Goal: Check status: Check status

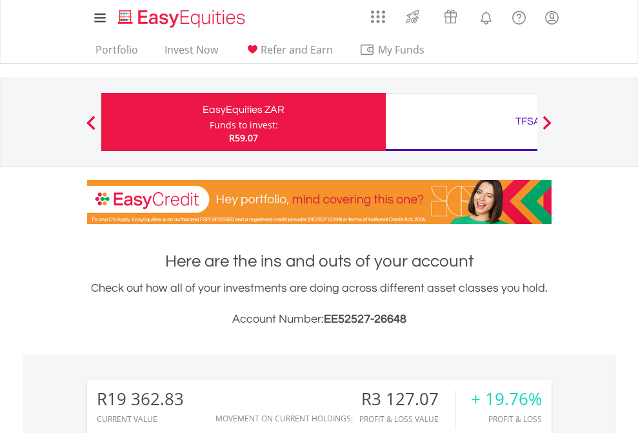
scroll to position [124, 203]
click at [210, 122] on div "Funds to invest:" at bounding box center [244, 125] width 68 height 13
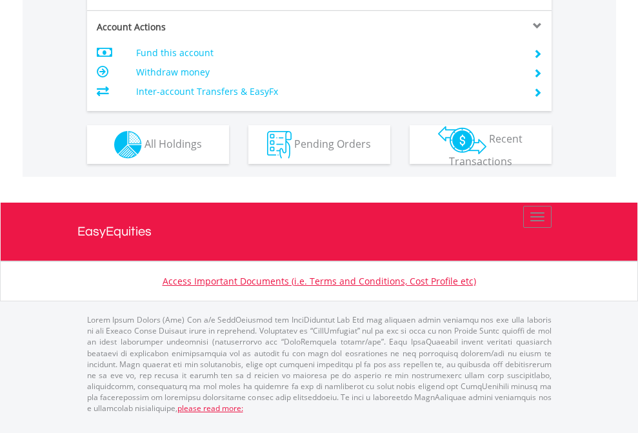
scroll to position [1263, 0]
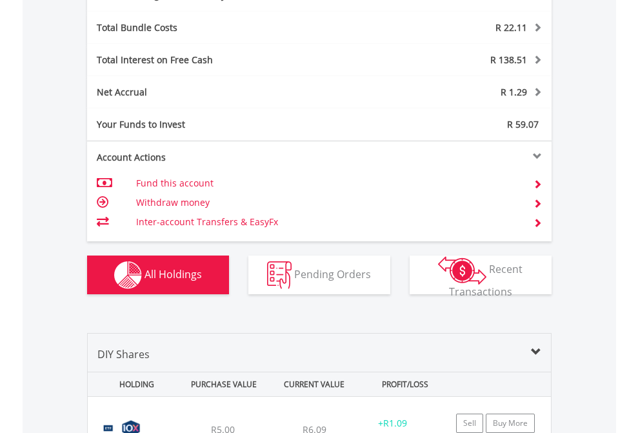
scroll to position [1538, 0]
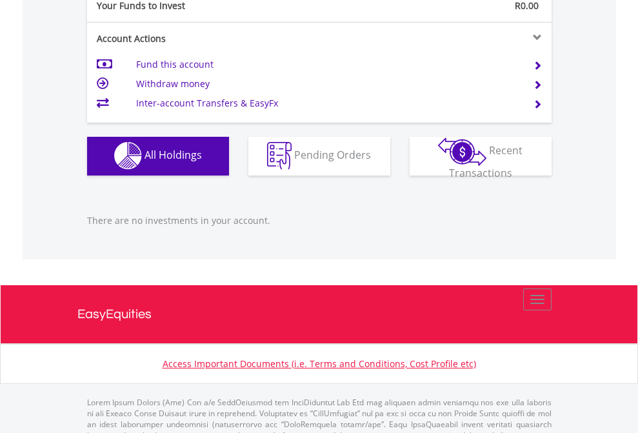
scroll to position [1277, 0]
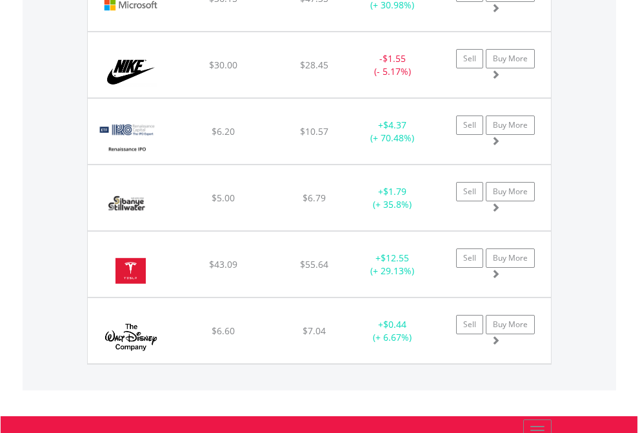
scroll to position [124, 203]
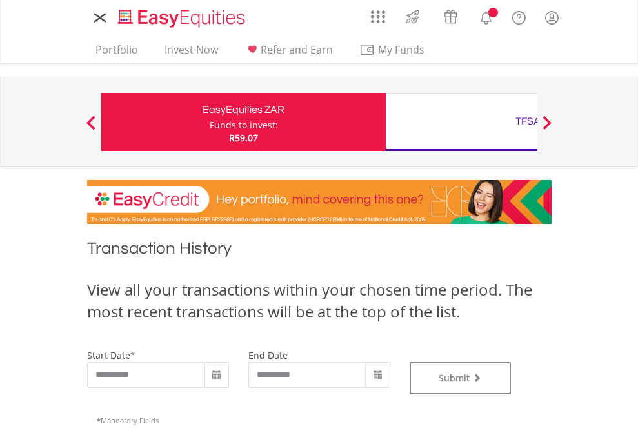
type input "**********"
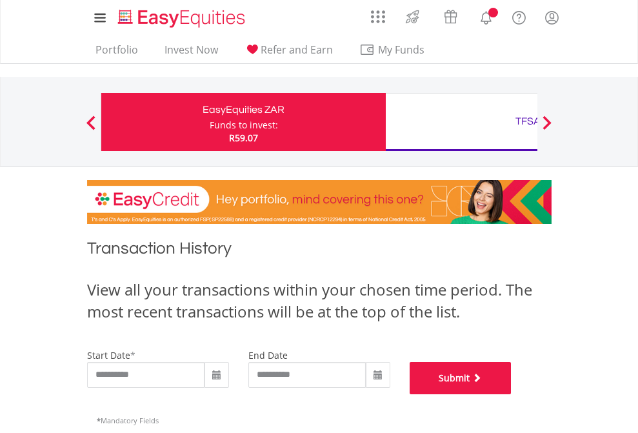
click at [512, 394] on button "Submit" at bounding box center [461, 378] width 102 height 32
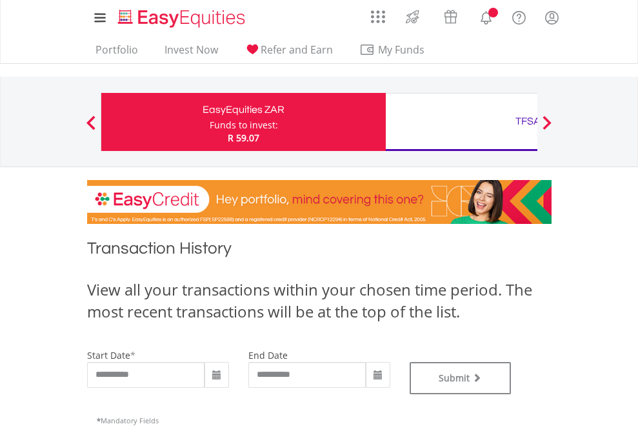
click at [461, 122] on div "TFSA" at bounding box center [528, 121] width 269 height 18
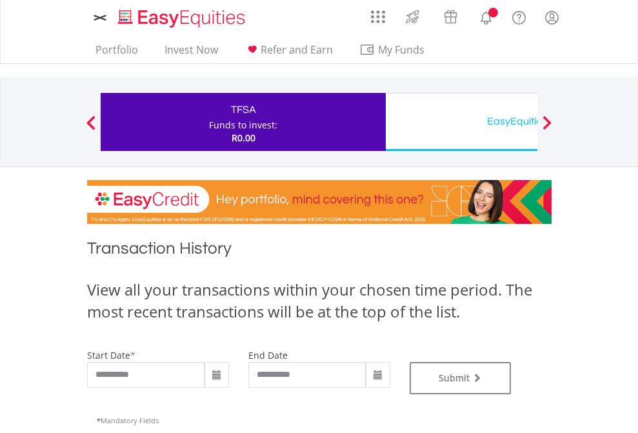
type input "**********"
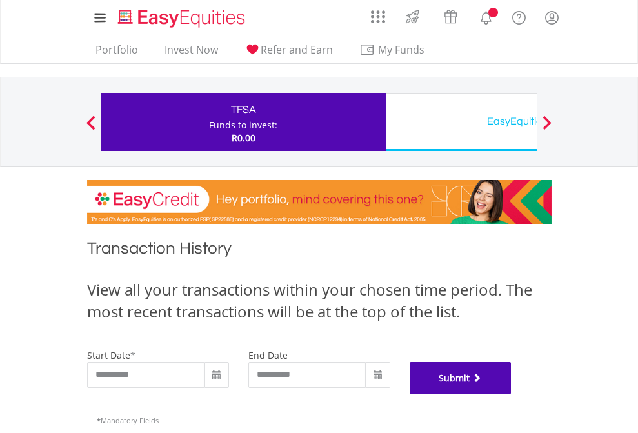
click at [512, 394] on button "Submit" at bounding box center [461, 378] width 102 height 32
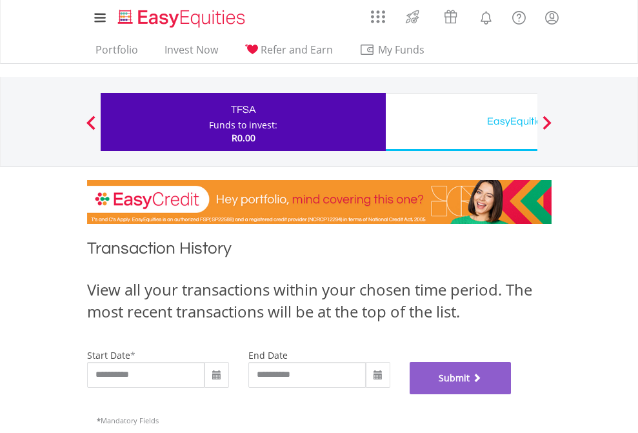
scroll to position [523, 0]
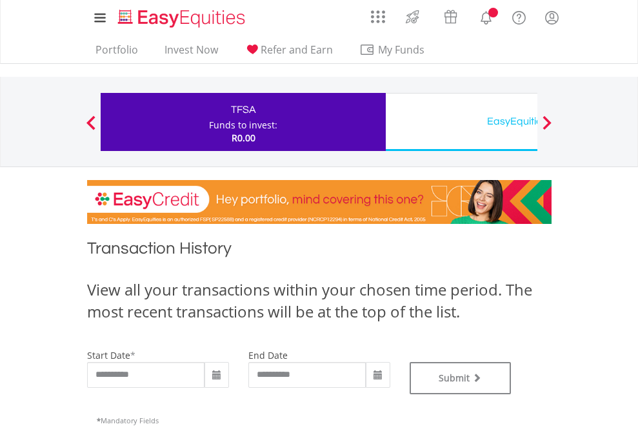
click at [461, 122] on div "EasyEquities USD" at bounding box center [528, 121] width 269 height 18
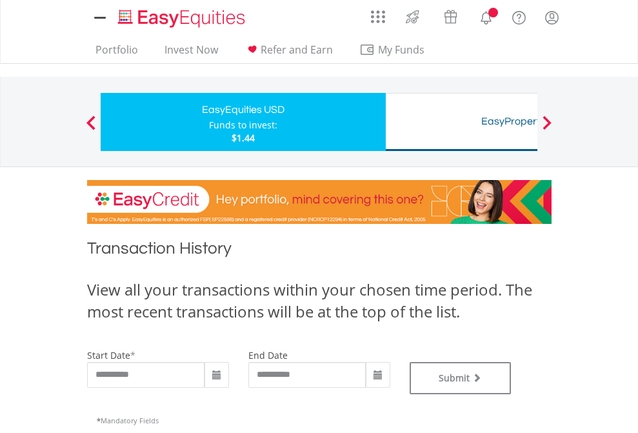
type input "**********"
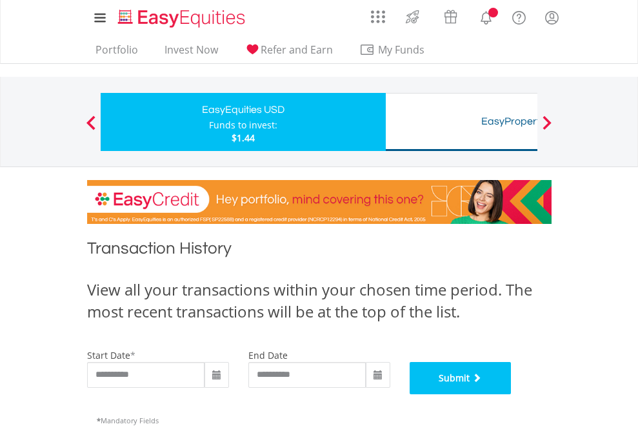
click at [512, 394] on button "Submit" at bounding box center [461, 378] width 102 height 32
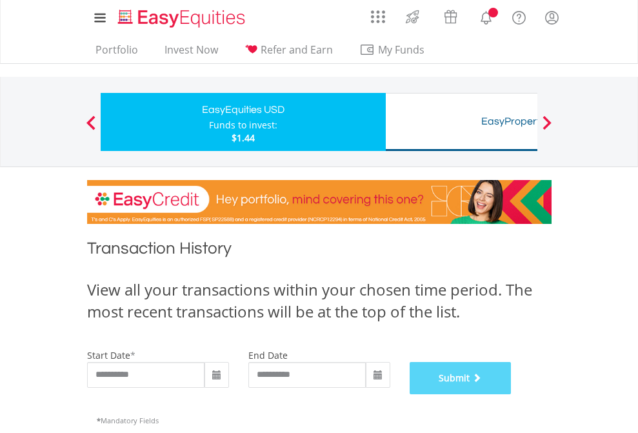
scroll to position [523, 0]
